Goal: Information Seeking & Learning: Learn about a topic

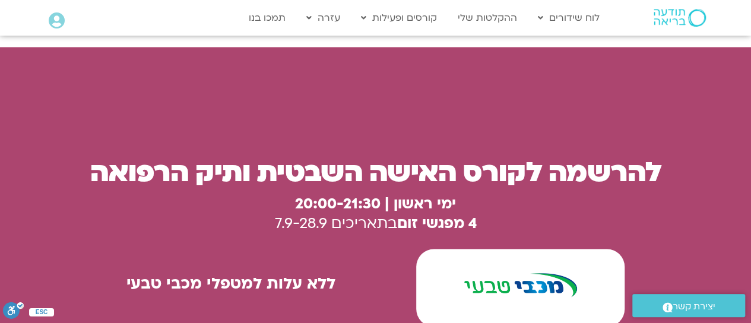
scroll to position [3218, 0]
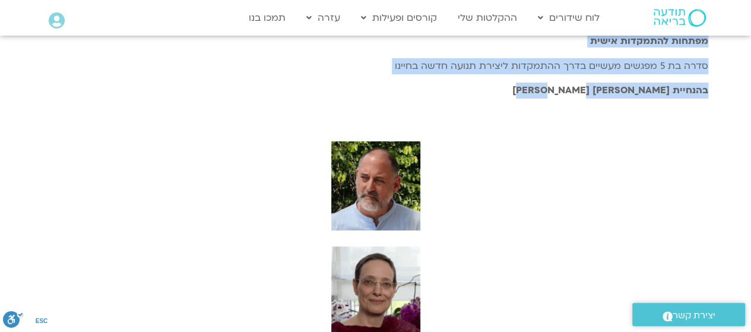
drag, startPoint x: 563, startPoint y: 60, endPoint x: 264, endPoint y: 146, distance: 310.9
click at [264, 146] on div "יוצאים מהלופ: מתקיעות לתנועה מפתחות להתמקדות אישית סדרה בת 5 מפגשים מעשיים בדרך…" at bounding box center [375, 224] width 677 height 434
copy div "יוצאים מהלופ: מתקיעות לתנועה מפתחות להתמקדות אישית סדרה בת 5 מפגשים מעשיים בדרך…"
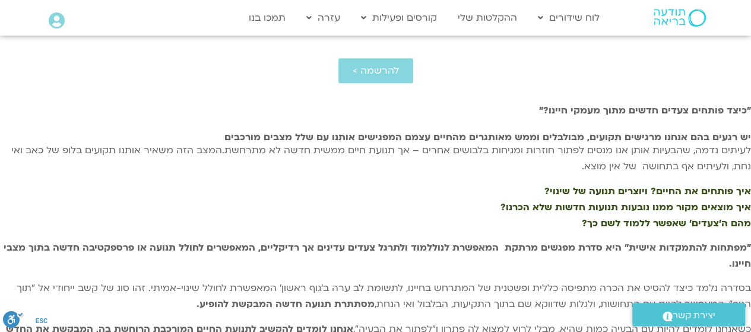
scroll to position [383, 0]
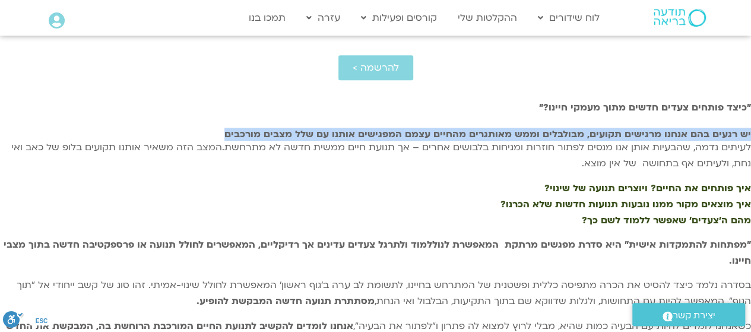
drag, startPoint x: 144, startPoint y: 200, endPoint x: 640, endPoint y: 168, distance: 497.6
click at [640, 168] on div "יש רגעים בהם אנחנו מרגישים תקועים, מבולבלים וממש מאותגרים מהחיים עצמם המפגישים …" at bounding box center [375, 337] width 751 height 417
copy h2 "יש רגעים בהם אנחנו מרגישים תקועים, מבולבלים וממש מאותגרים מהחיים עצמם המפגישים …"
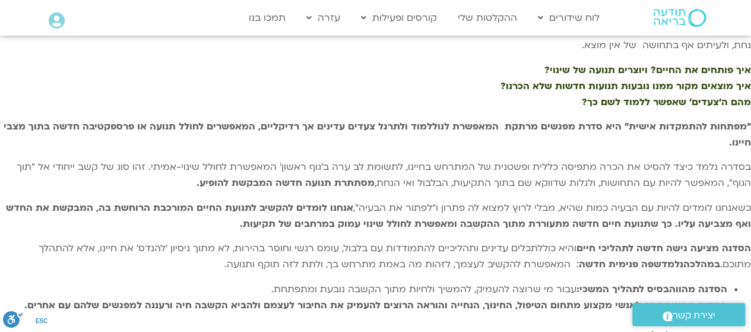
scroll to position [502, 0]
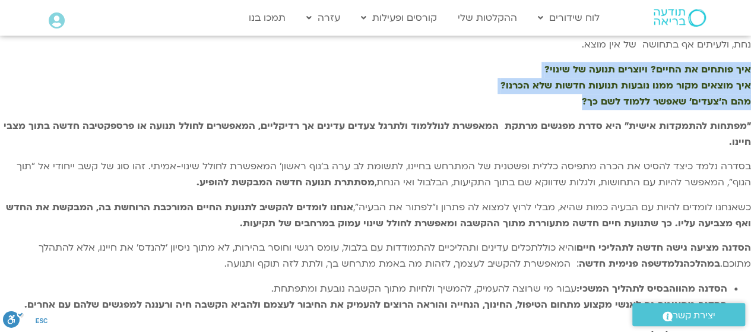
drag, startPoint x: 418, startPoint y: 222, endPoint x: 656, endPoint y: 169, distance: 244.4
click at [656, 169] on div "יש רגעים בהם אנחנו מרגישים תקועים, מבולבלים וממש מאותגרים מהחיים עצמם המפגישים …" at bounding box center [375, 208] width 751 height 426
copy span "איך פותחים את החיים? ויוצרים תנועה של שינוי? איך מוצאים מקור ממנו נובעות תנועות…"
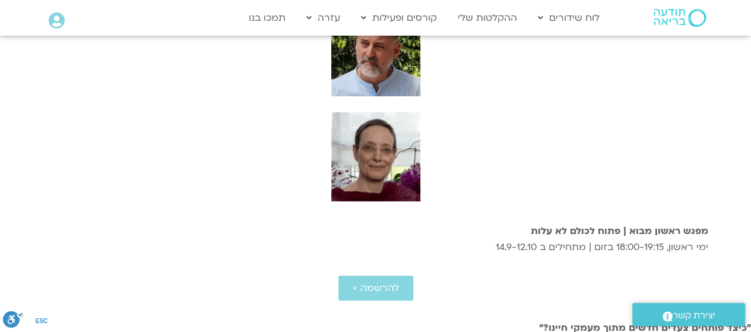
scroll to position [157, 0]
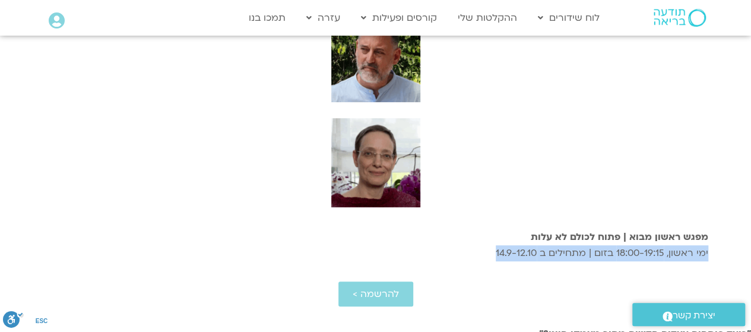
drag, startPoint x: 217, startPoint y: 174, endPoint x: 535, endPoint y: 172, distance: 317.2
click at [535, 229] on p "מפגש ראשון מבוא | פתוח לכולם לא עלות ימי ראשון, 18:00-19:15 בזום | מתחילים ב 14…" at bounding box center [375, 245] width 665 height 32
copy span "ימי ראשון, 18:00-19:15 בזום | מתחילים ב 14.9-12.10"
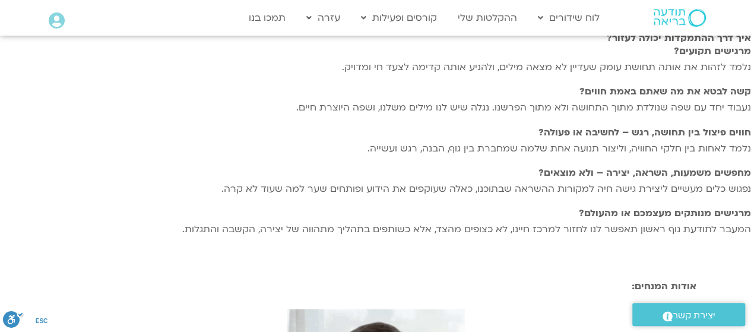
scroll to position [893, 0]
drag, startPoint x: 242, startPoint y: 173, endPoint x: 605, endPoint y: 150, distance: 364.2
copy strong "הסדנה מתאימה גם לאנשי מקצוע מתחום הטיפול, החינוך, הנחייה והוראה הרוצים להעמיק א…"
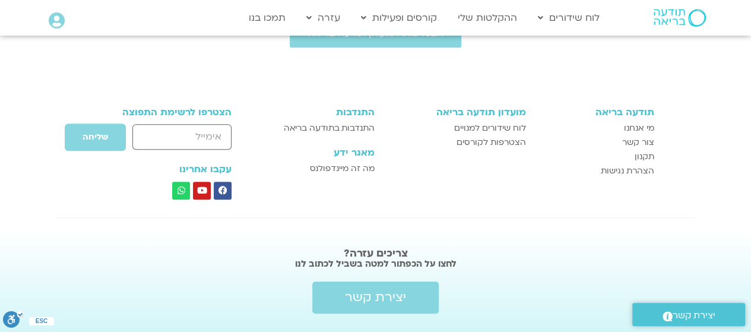
scroll to position [2636, 0]
